Goal: Complete application form

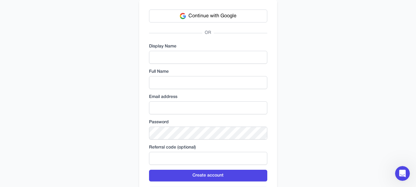
scroll to position [37, 0]
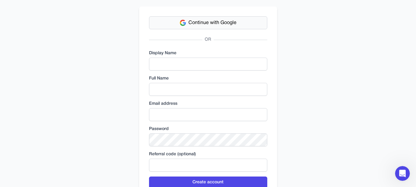
click at [200, 25] on span "Continue with Google" at bounding box center [213, 22] width 48 height 7
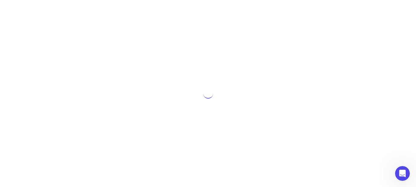
scroll to position [0, 0]
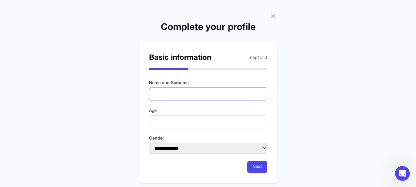
click at [178, 96] on input "text" at bounding box center [208, 94] width 118 height 13
click at [177, 95] on input "text" at bounding box center [208, 94] width 118 height 13
type input "*"
type input "**********"
click at [172, 119] on input "number" at bounding box center [208, 121] width 118 height 13
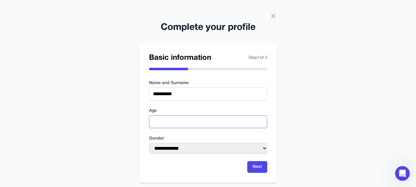
type input "**"
click at [189, 146] on select "**********" at bounding box center [208, 148] width 118 height 11
select select "****"
click at [149, 143] on select "**********" at bounding box center [208, 148] width 118 height 11
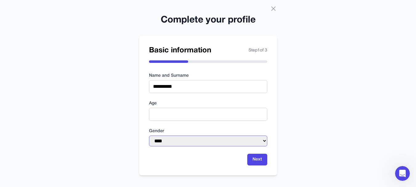
scroll to position [11, 0]
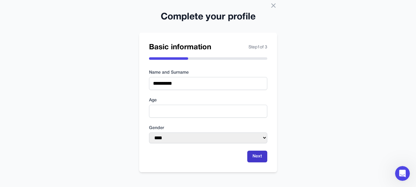
click at [263, 158] on button "Next" at bounding box center [257, 157] width 20 height 12
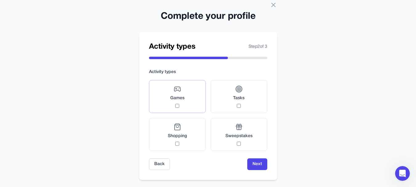
click at [199, 104] on label "Games" at bounding box center [177, 96] width 57 height 33
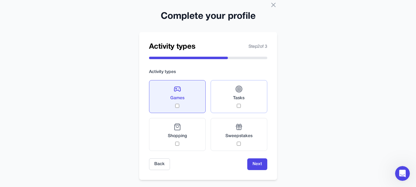
click at [247, 106] on label "Tasks" at bounding box center [239, 96] width 57 height 33
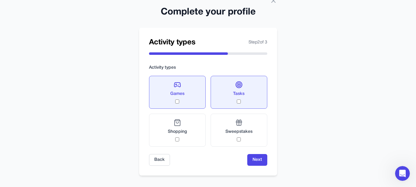
scroll to position [19, 0]
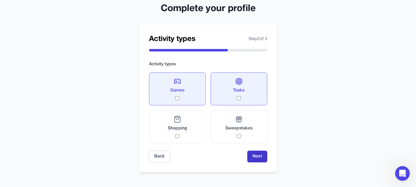
click at [255, 158] on button "Next" at bounding box center [257, 157] width 20 height 12
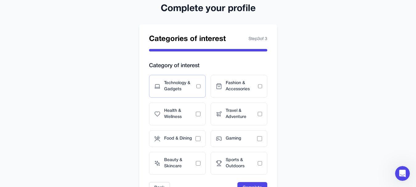
click at [188, 92] on span "Technology & Gadgets" at bounding box center [180, 86] width 32 height 12
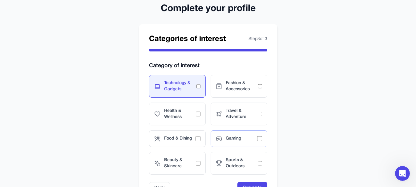
click at [249, 138] on span "Gaming" at bounding box center [241, 139] width 31 height 6
click at [249, 164] on span "Sports & Outdoors" at bounding box center [242, 163] width 32 height 12
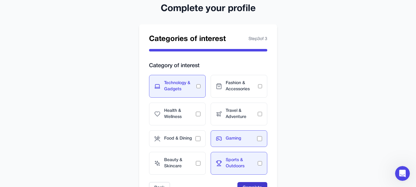
click at [253, 184] on button "Complete" at bounding box center [253, 188] width 30 height 12
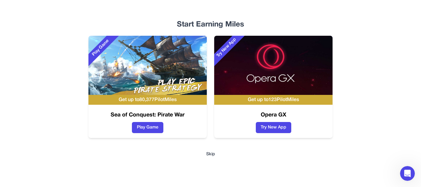
click at [211, 154] on button "Skip" at bounding box center [210, 154] width 375 height 6
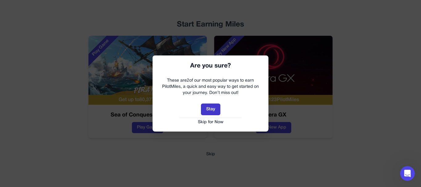
click at [207, 110] on button "Stay" at bounding box center [210, 110] width 19 height 12
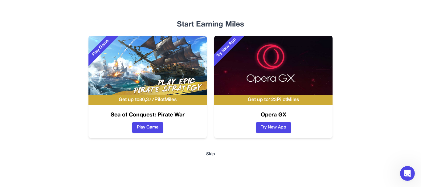
click at [215, 154] on button "Skip" at bounding box center [210, 154] width 375 height 6
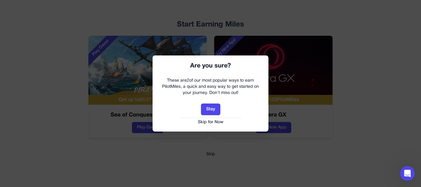
click at [217, 124] on button "Skip for Now" at bounding box center [211, 122] width 104 height 6
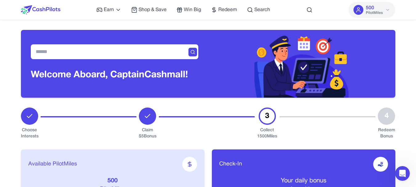
click at [309, 58] on img at bounding box center [302, 64] width 95 height 68
